Goal: Task Accomplishment & Management: Use online tool/utility

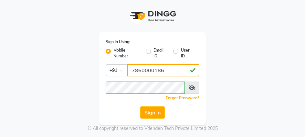
click at [173, 70] on input "7860000186" at bounding box center [163, 70] width 72 height 12
type input "7860000795"
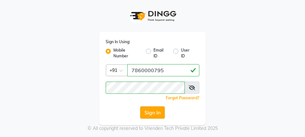
click at [158, 113] on button "Sign In" at bounding box center [152, 113] width 25 height 12
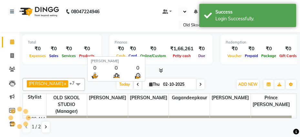
select select "en"
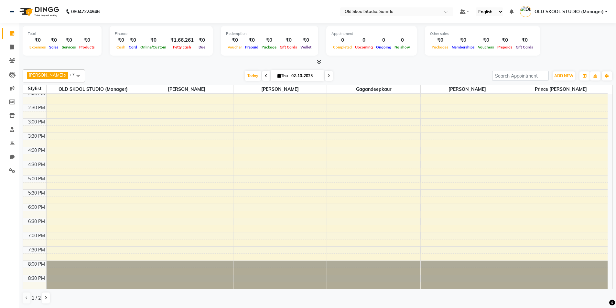
scroll to position [0, 0]
click at [12, 49] on span at bounding box center [11, 46] width 11 height 7
select select "service"
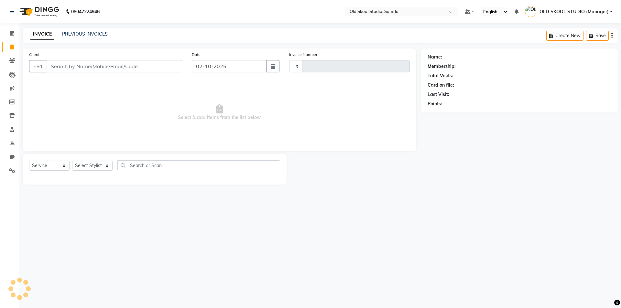
type input "0494"
select select "8041"
click at [109, 137] on select "Select Stylist [PERSON_NAME] gagandeepkaur [PERSON_NAME] OLD SKOOL STUDIO (Mana…" at bounding box center [96, 166] width 48 height 10
select select "92040"
click at [72, 137] on select "Select Stylist [PERSON_NAME] gagandeepkaur [PERSON_NAME] OLD SKOOL STUDIO (Mana…" at bounding box center [96, 166] width 48 height 10
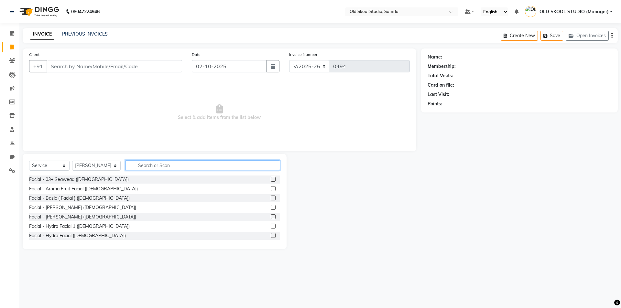
click at [152, 137] on input "text" at bounding box center [202, 165] width 155 height 10
type input "c"
click at [88, 68] on input "Client" at bounding box center [114, 66] width 135 height 12
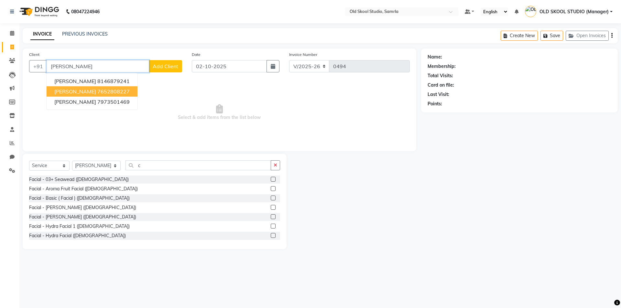
click at [86, 69] on input "[PERSON_NAME]" at bounding box center [98, 66] width 102 height 12
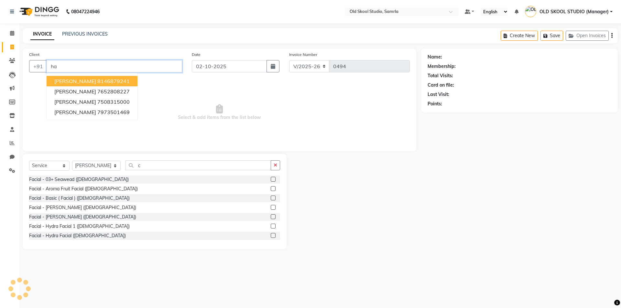
type input "h"
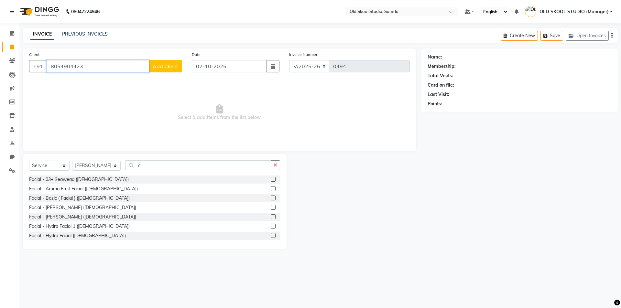
type input "8054904423"
click at [155, 67] on span "Add Client" at bounding box center [166, 66] width 26 height 6
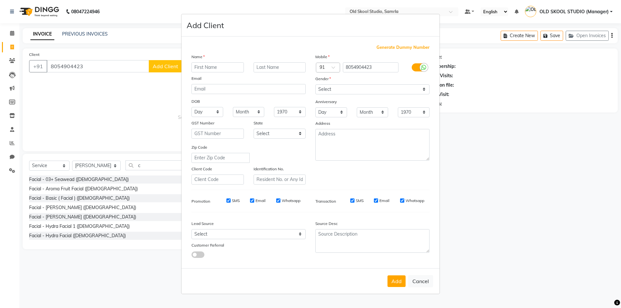
click at [203, 68] on input "text" at bounding box center [217, 67] width 52 height 10
click at [197, 67] on input "text" at bounding box center [217, 67] width 52 height 10
type input "[PERSON_NAME]"
click at [305, 91] on select "Select [DEMOGRAPHIC_DATA] [DEMOGRAPHIC_DATA] Other Prefer Not To Say" at bounding box center [372, 89] width 114 height 10
select select "[DEMOGRAPHIC_DATA]"
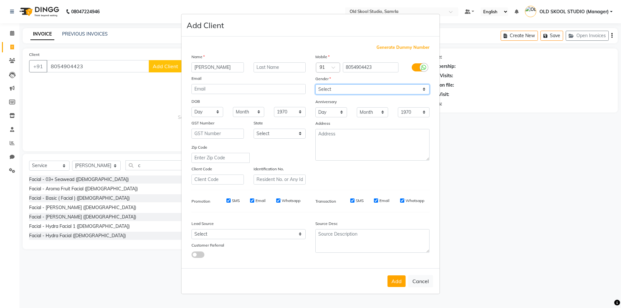
click at [305, 84] on select "Select [DEMOGRAPHIC_DATA] [DEMOGRAPHIC_DATA] Other Prefer Not To Say" at bounding box center [372, 89] width 114 height 10
click at [305, 137] on button "Add" at bounding box center [396, 281] width 18 height 12
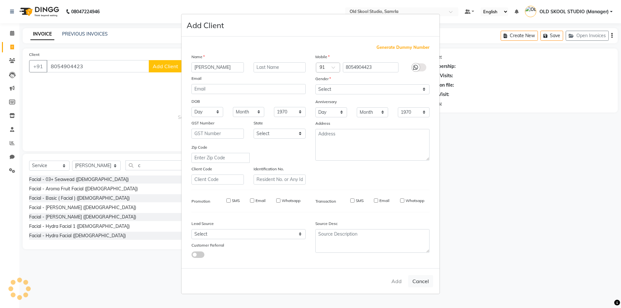
select select
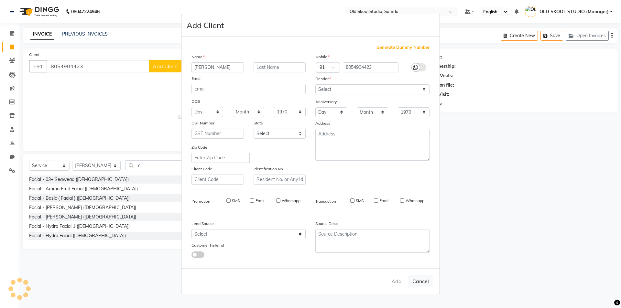
select select
checkbox input "false"
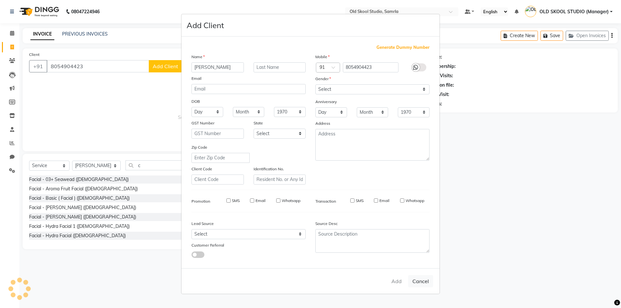
checkbox input "false"
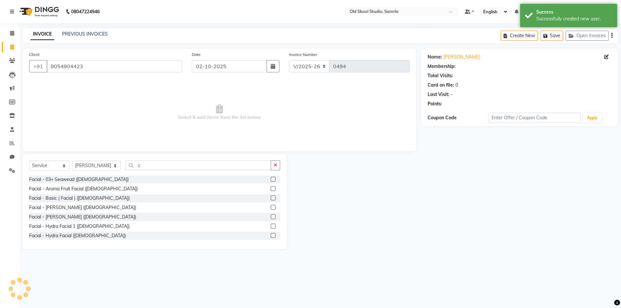
select select "1: Object"
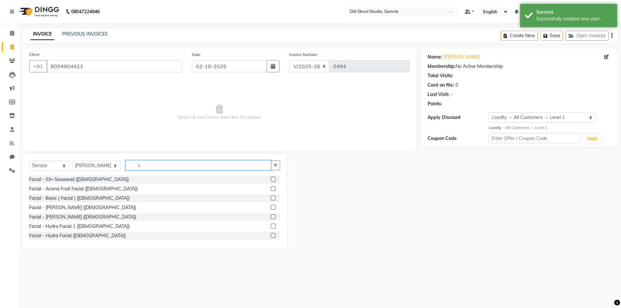
click at [156, 137] on input "c" at bounding box center [197, 165] width 145 height 10
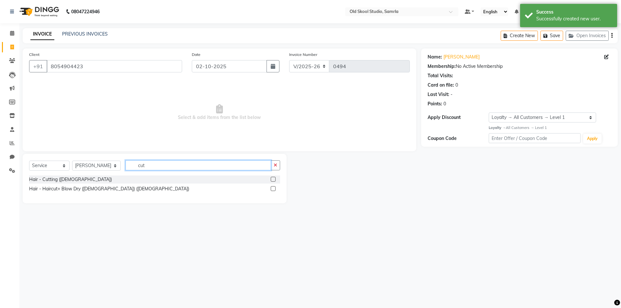
type input "cut"
click at [273, 137] on label at bounding box center [273, 179] width 5 height 5
click at [273, 137] on input "checkbox" at bounding box center [273, 179] width 4 height 4
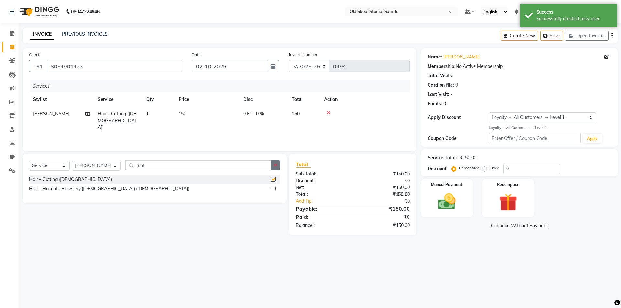
checkbox input "false"
click at [272, 137] on button "button" at bounding box center [275, 165] width 9 height 10
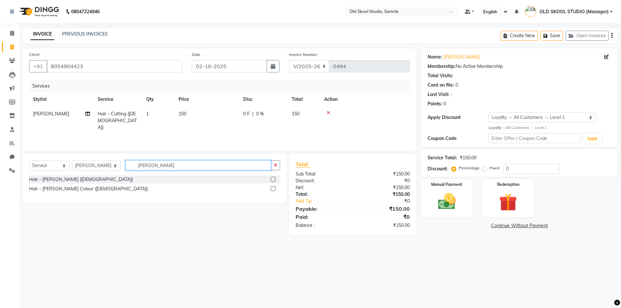
type input "[PERSON_NAME]"
click at [271, 137] on label at bounding box center [273, 179] width 5 height 5
click at [271, 137] on input "checkbox" at bounding box center [273, 179] width 4 height 4
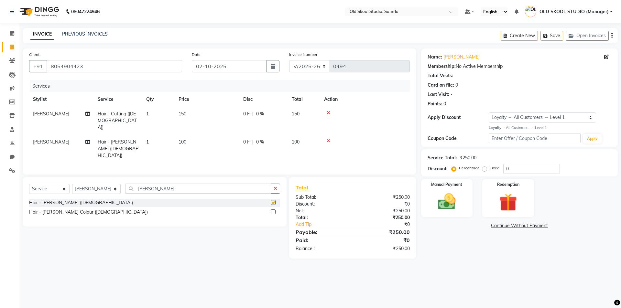
checkbox input "false"
drag, startPoint x: 50, startPoint y: 66, endPoint x: 100, endPoint y: 64, distance: 49.5
click at [100, 64] on input "8054904423" at bounding box center [114, 66] width 135 height 12
click at [305, 137] on div "Manual Payment" at bounding box center [447, 198] width 54 height 40
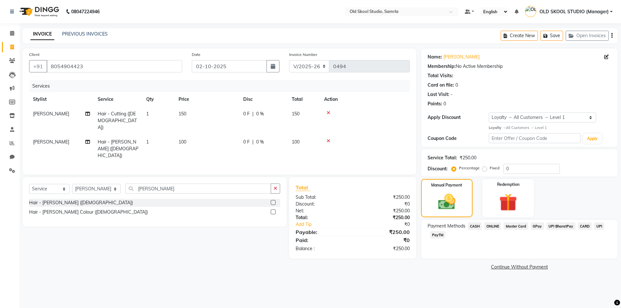
click at [305, 137] on span "CASH" at bounding box center [475, 225] width 14 height 7
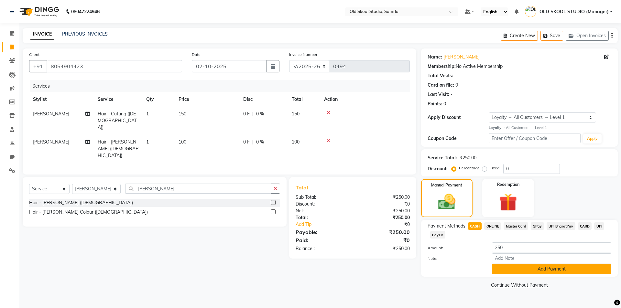
click at [305, 137] on button "Add Payment" at bounding box center [551, 269] width 119 height 10
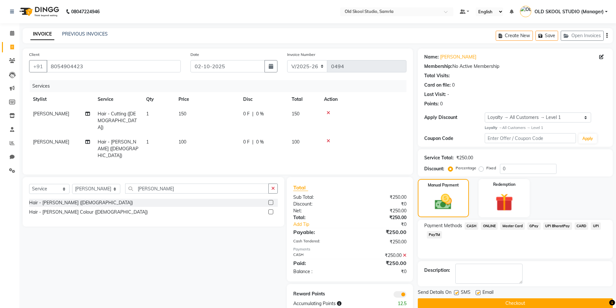
scroll to position [10, 0]
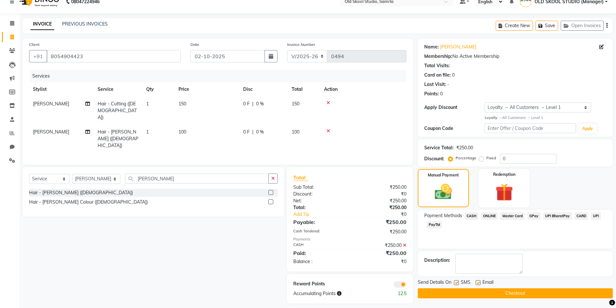
click at [305, 137] on button "Checkout" at bounding box center [515, 293] width 195 height 10
